Goal: Task Accomplishment & Management: Use online tool/utility

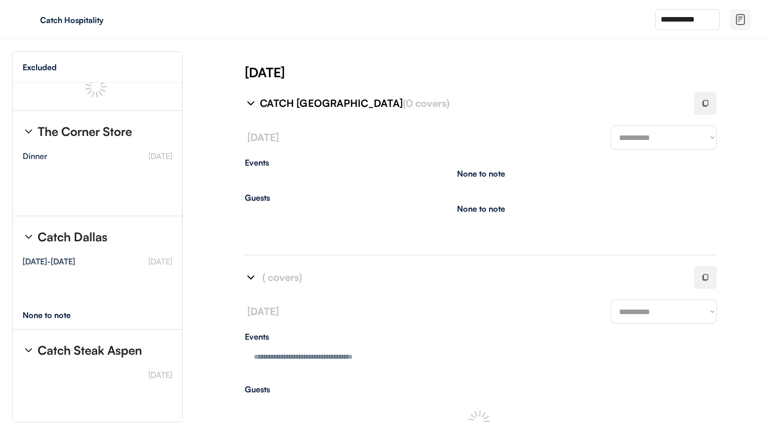
scroll to position [202, 0]
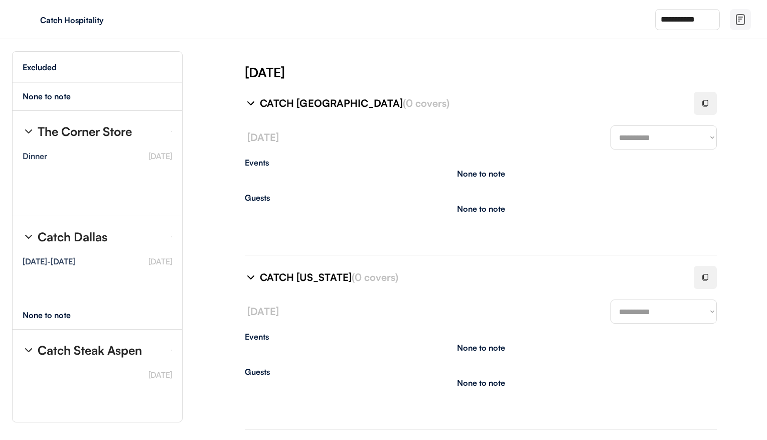
type textarea "**********"
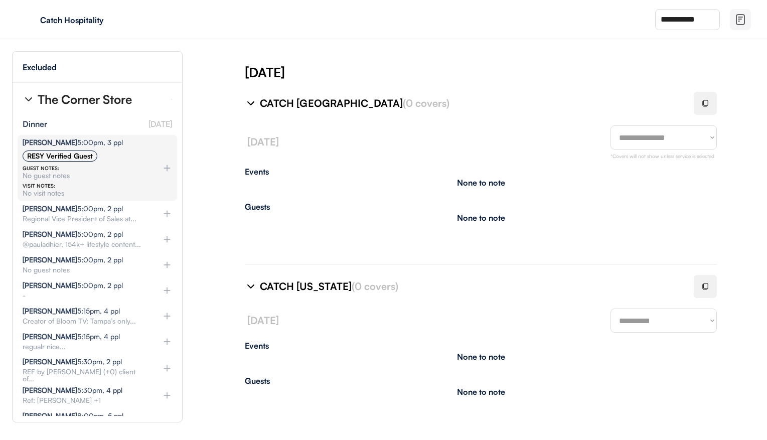
scroll to position [265, 0]
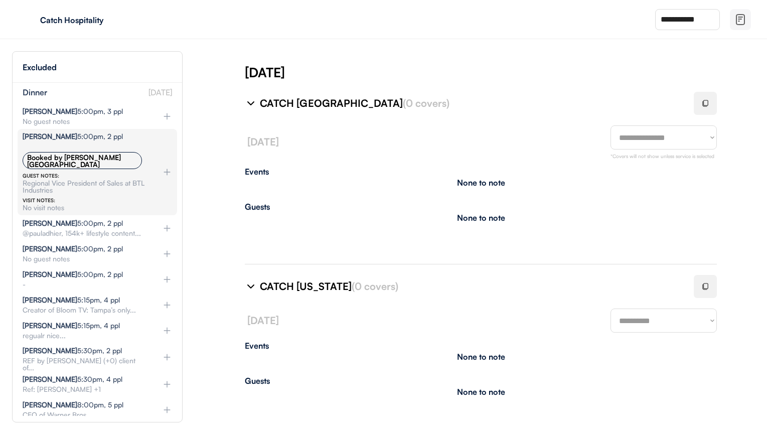
select select "********"
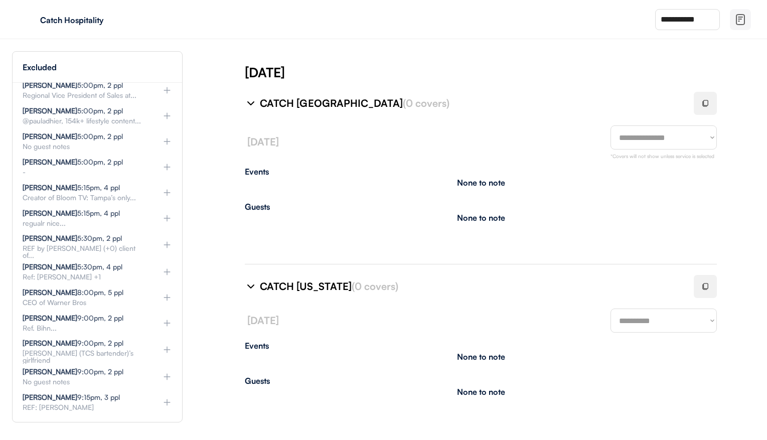
scroll to position [319, 0]
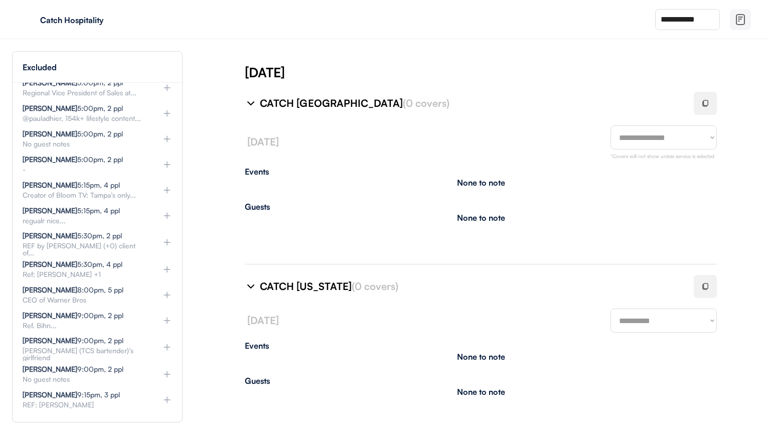
click at [168, 115] on div "[PERSON_NAME] 5:00pm, 2 ppl @pauladhier, 154k+ lifestyle content... Influencer …" at bounding box center [97, 113] width 159 height 26
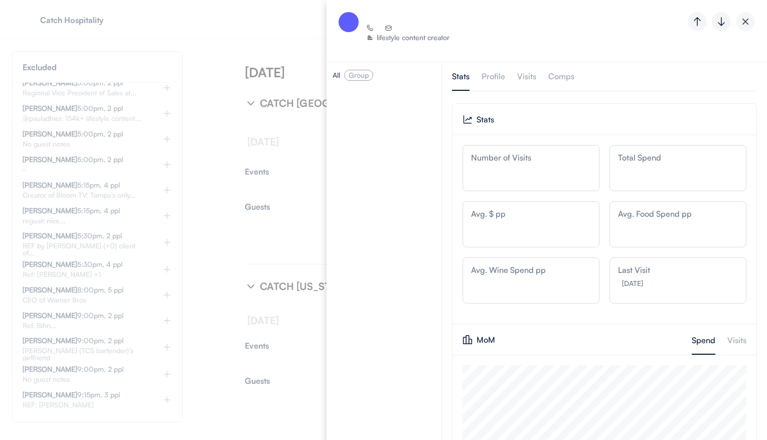
scroll to position [160, 284]
click at [739, 23] on img at bounding box center [745, 21] width 19 height 19
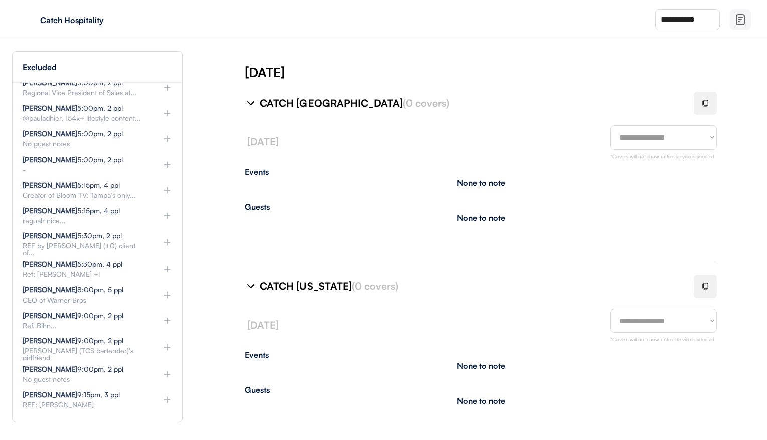
click at [165, 111] on img at bounding box center [167, 113] width 10 height 10
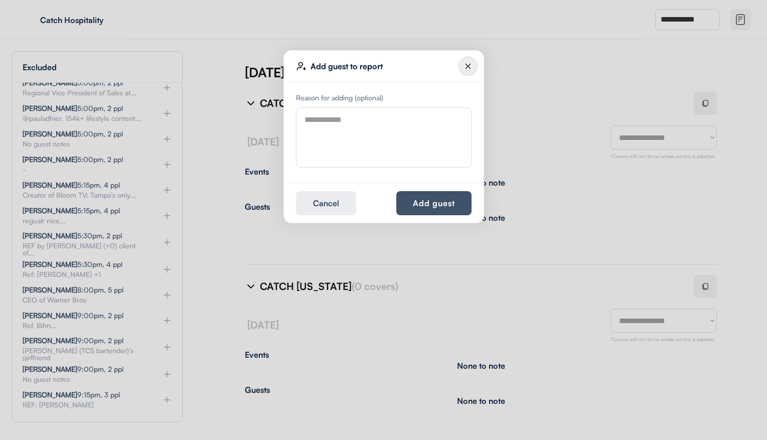
click at [462, 201] on button "Add guest" at bounding box center [433, 203] width 75 height 24
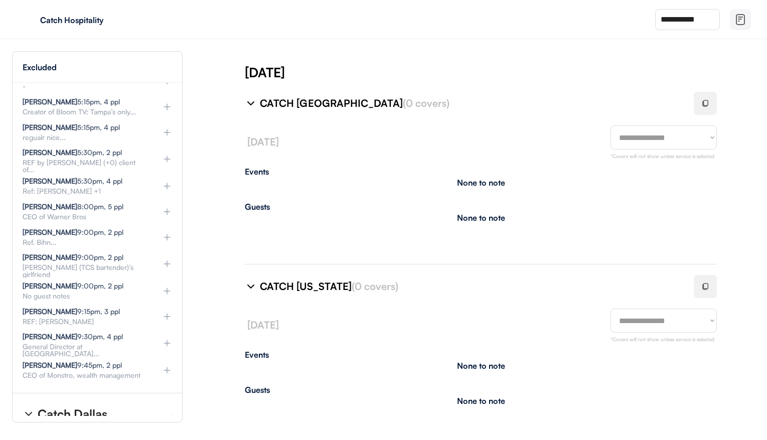
scroll to position [381, 0]
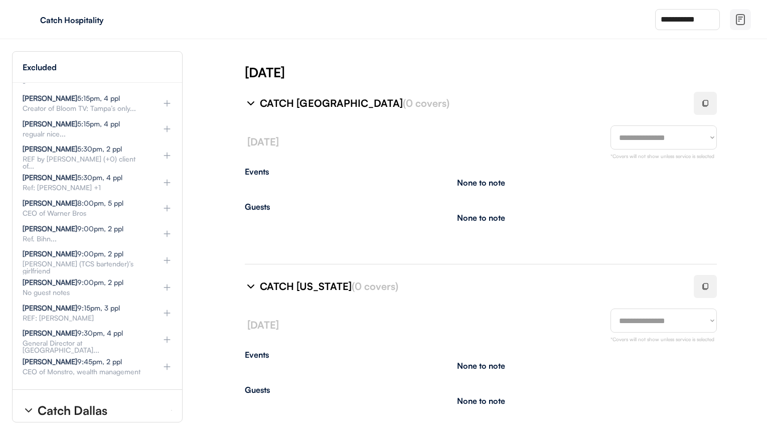
click at [168, 99] on img at bounding box center [167, 103] width 10 height 10
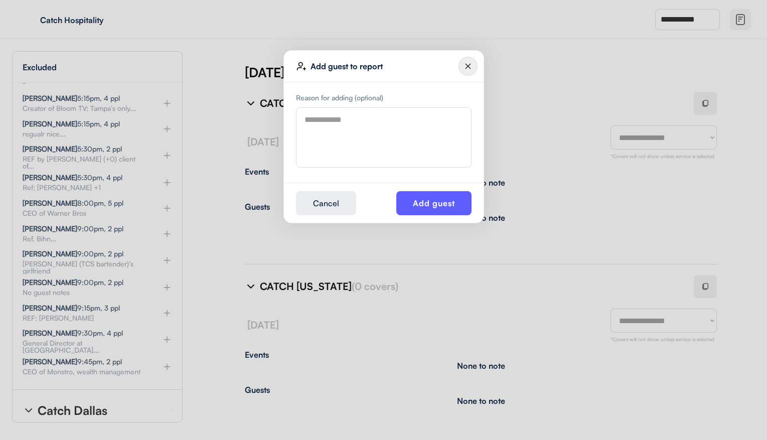
select select "********"
click at [411, 201] on button "Add guest" at bounding box center [433, 203] width 75 height 24
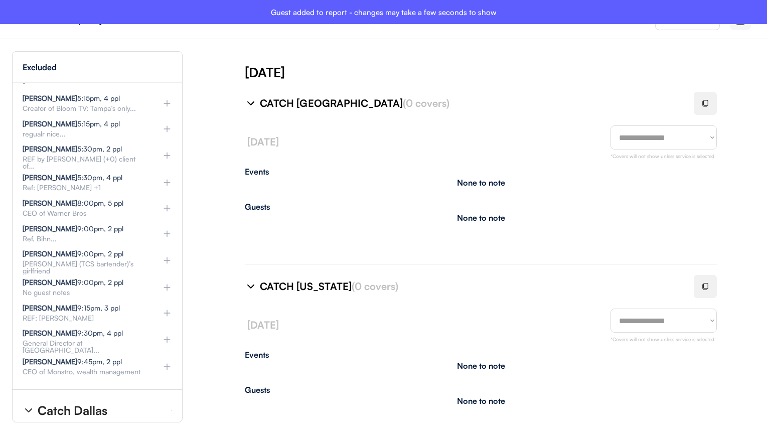
click at [166, 151] on img at bounding box center [167, 155] width 10 height 10
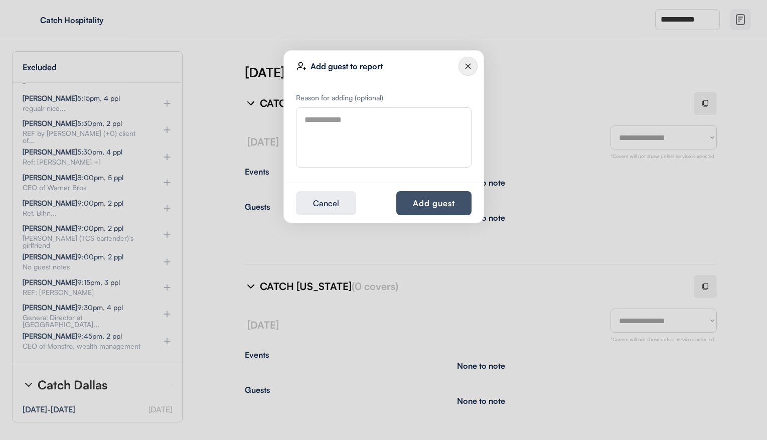
click at [412, 204] on button "Add guest" at bounding box center [433, 203] width 75 height 24
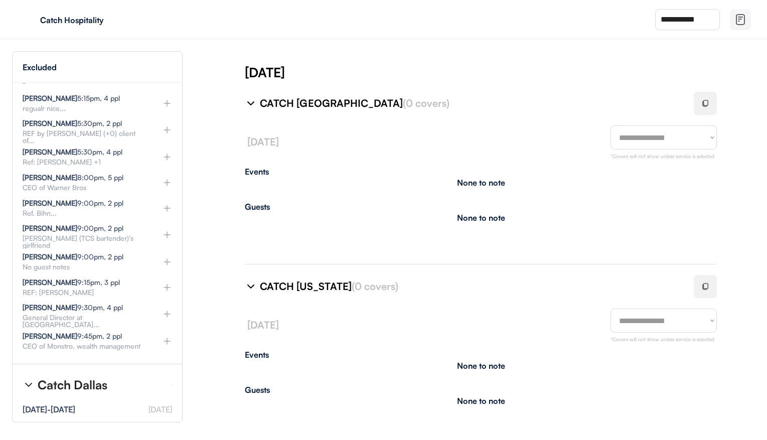
click at [166, 177] on img at bounding box center [167, 182] width 10 height 10
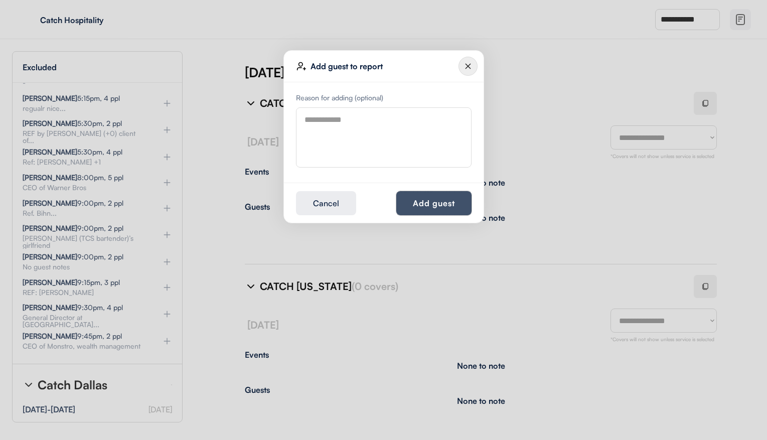
click at [433, 203] on button "Add guest" at bounding box center [433, 203] width 75 height 24
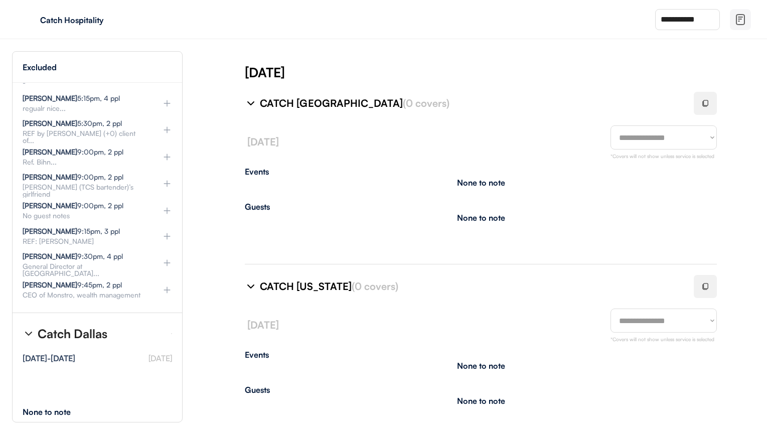
click at [167, 125] on img at bounding box center [167, 130] width 10 height 10
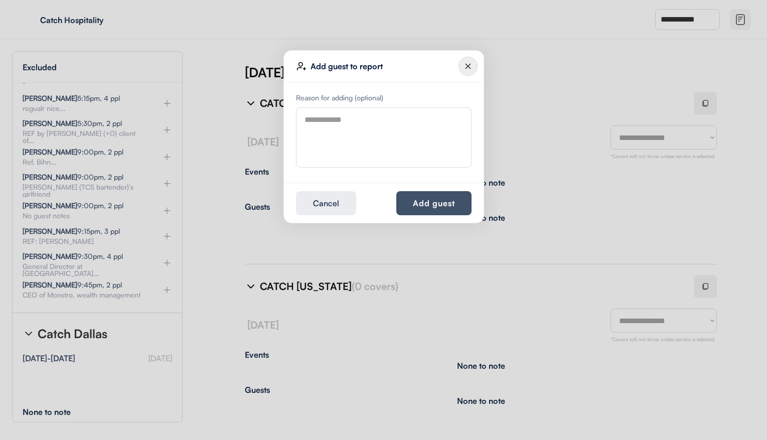
click at [417, 209] on button "Add guest" at bounding box center [433, 203] width 75 height 24
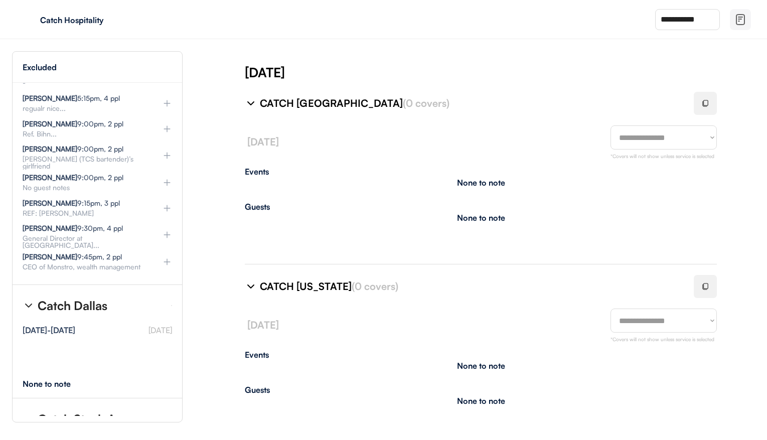
click at [166, 124] on img at bounding box center [167, 129] width 10 height 10
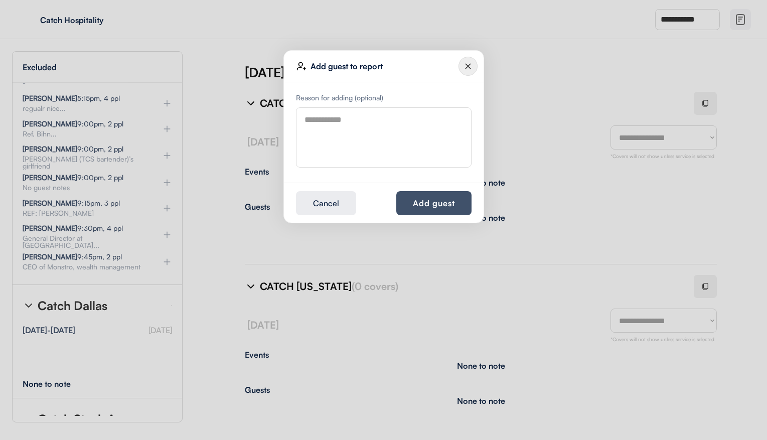
click at [401, 201] on button "Add guest" at bounding box center [433, 203] width 75 height 24
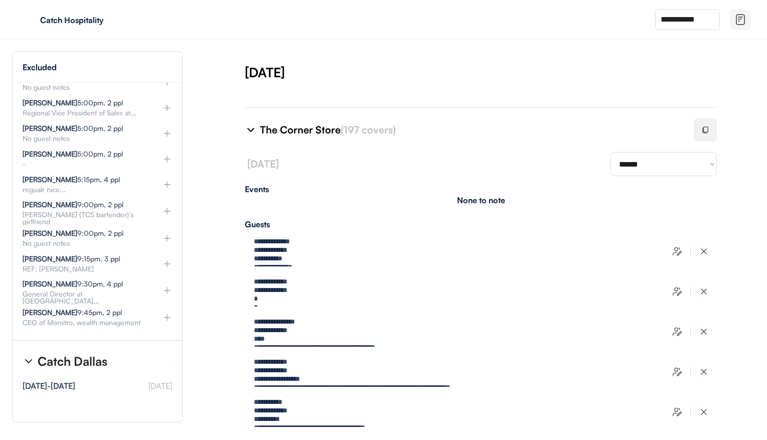
scroll to position [339, 0]
click at [708, 130] on div at bounding box center [704, 130] width 23 height 23
